Goal: Task Accomplishment & Management: Manage account settings

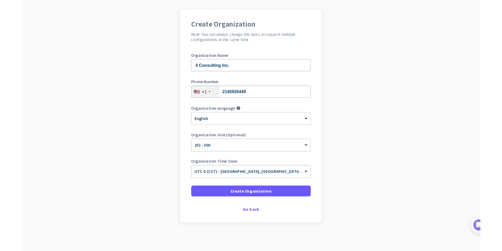
scroll to position [35, 0]
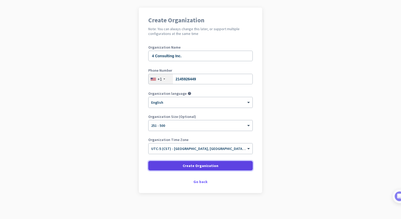
click at [196, 165] on span "Create Organization" at bounding box center [201, 165] width 36 height 5
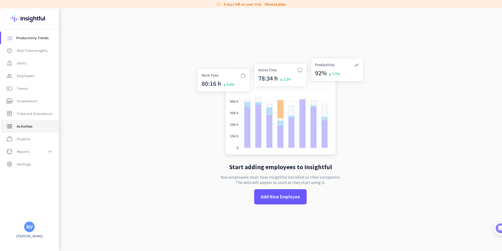
click at [26, 125] on span "Activities" at bounding box center [25, 126] width 16 height 6
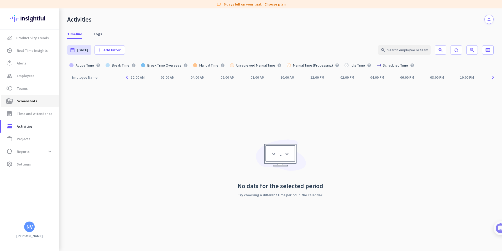
click at [25, 97] on link "perm_media Screenshots" at bounding box center [30, 101] width 58 height 13
type input "[DATE] - [DATE]"
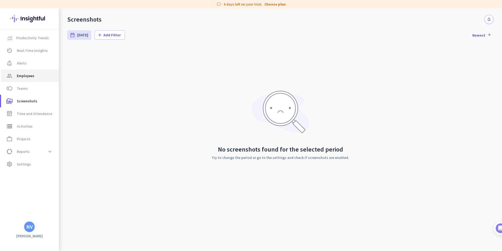
click at [27, 76] on span "Employees" at bounding box center [26, 75] width 18 height 6
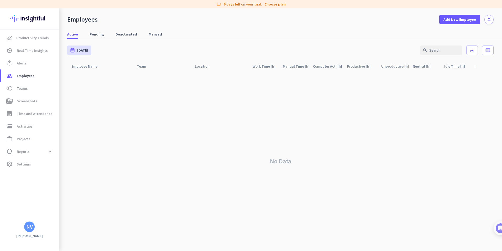
click at [30, 219] on div "NV" at bounding box center [29, 226] width 7 height 5
click at [46, 218] on span "Sign out" at bounding box center [57, 216] width 32 height 5
